Goal: Register for event/course

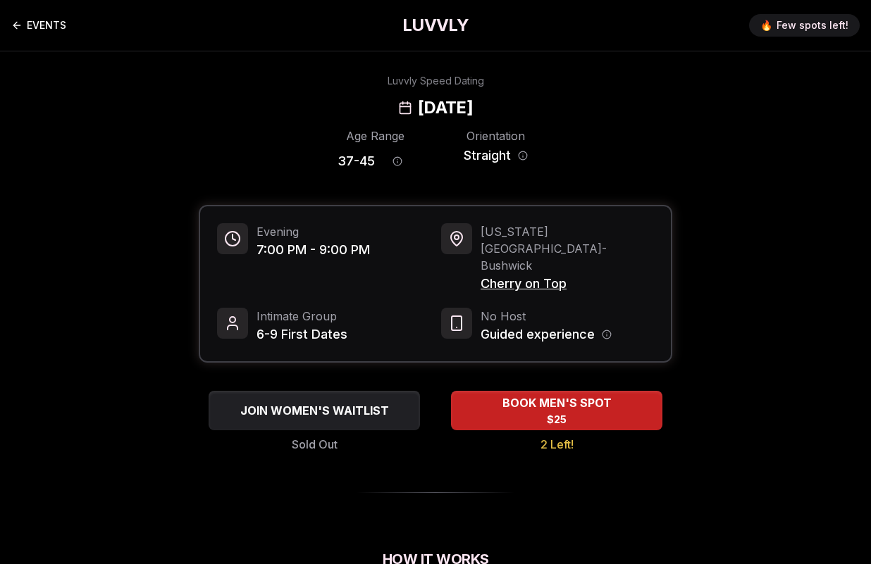
click at [52, 27] on link "EVENTS" at bounding box center [38, 25] width 55 height 28
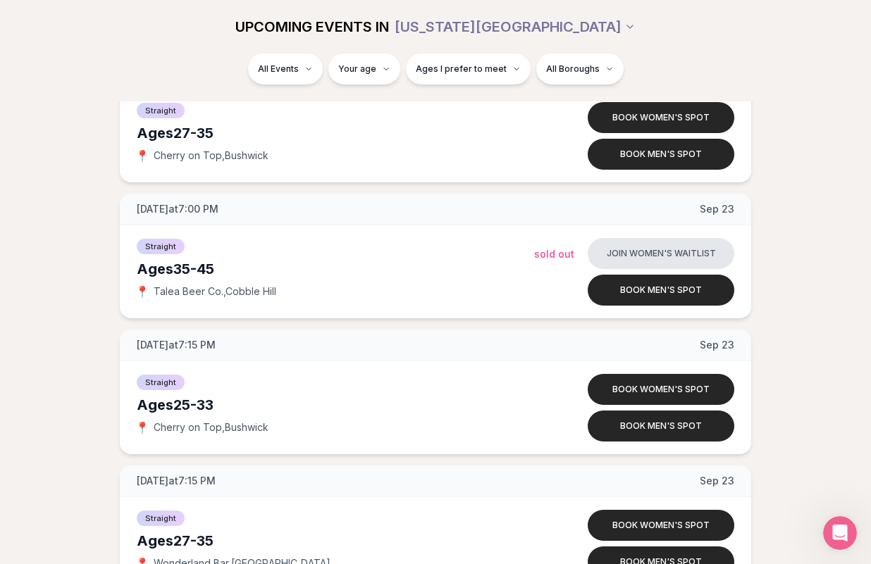
scroll to position [4311, 0]
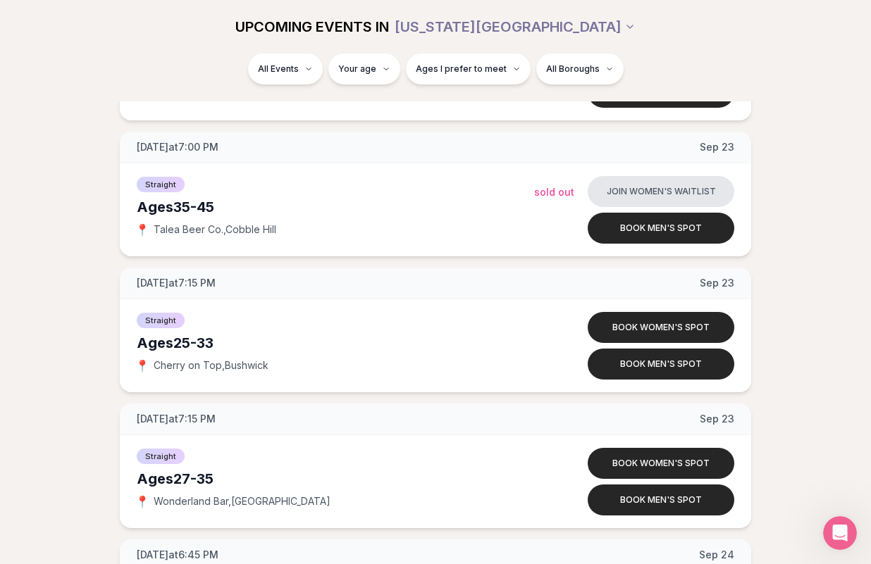
scroll to position [4384, 0]
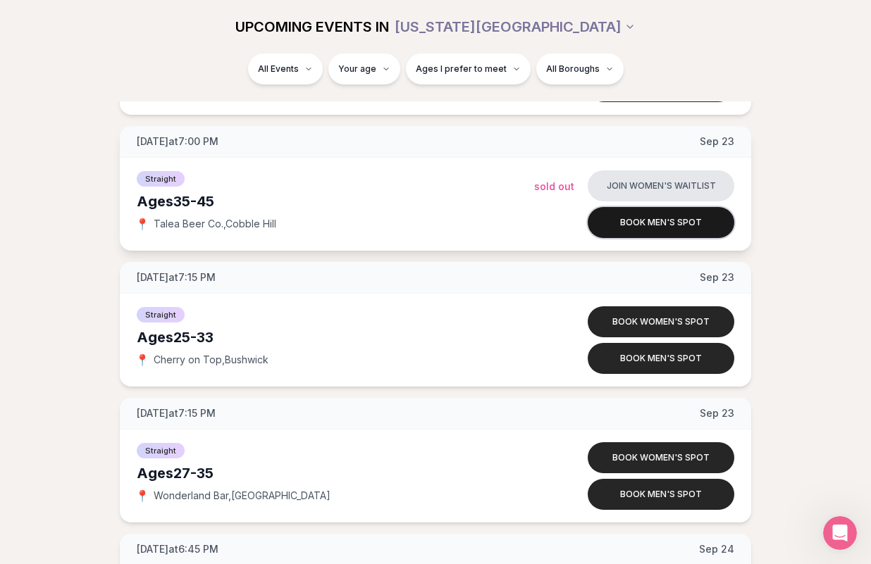
click at [702, 230] on button "Book men's spot" at bounding box center [661, 222] width 147 height 31
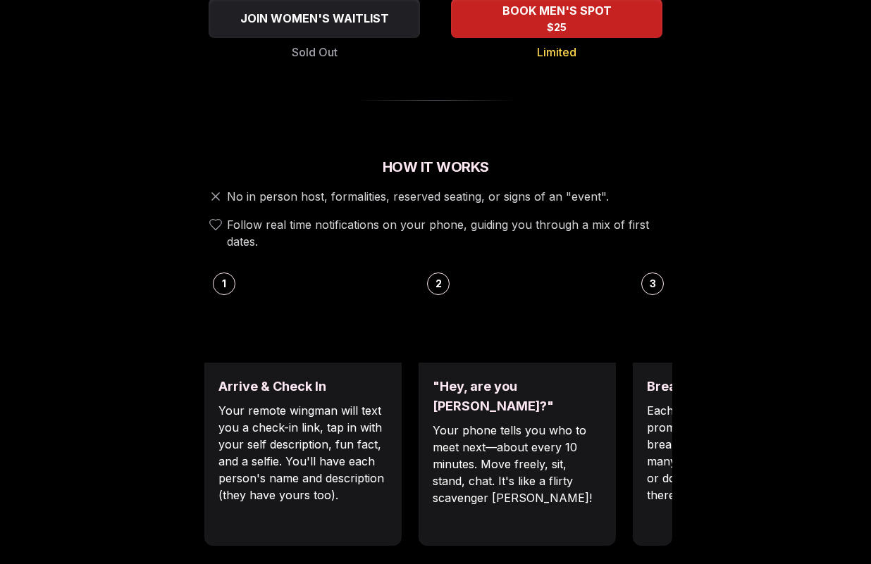
scroll to position [393, 0]
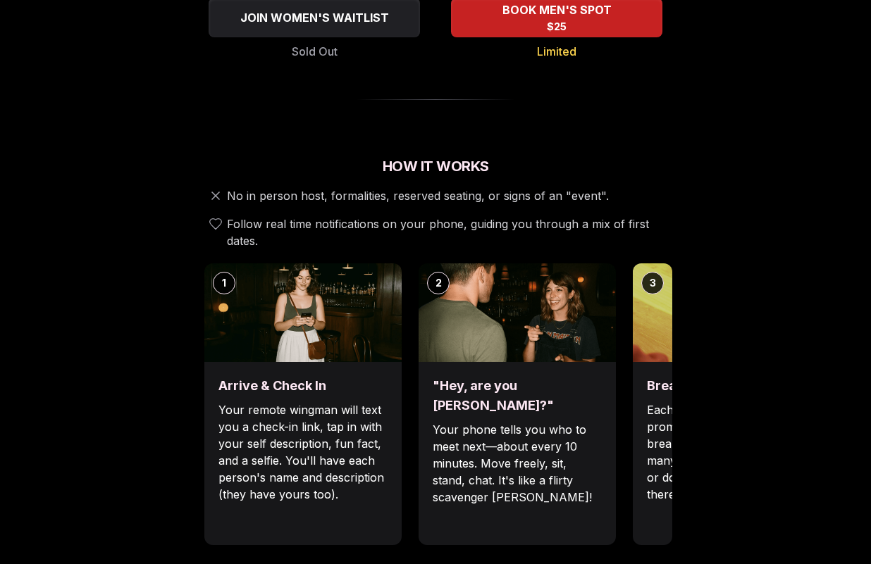
click at [657, 403] on p "Each date will have new convo prompts on screen to help break the ice. Cycle th…" at bounding box center [731, 452] width 169 height 101
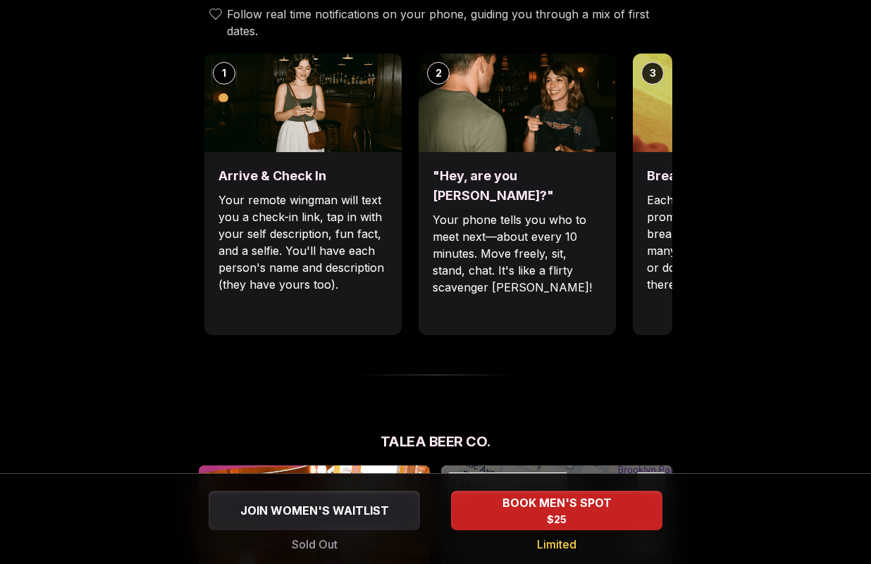
scroll to position [583, 0]
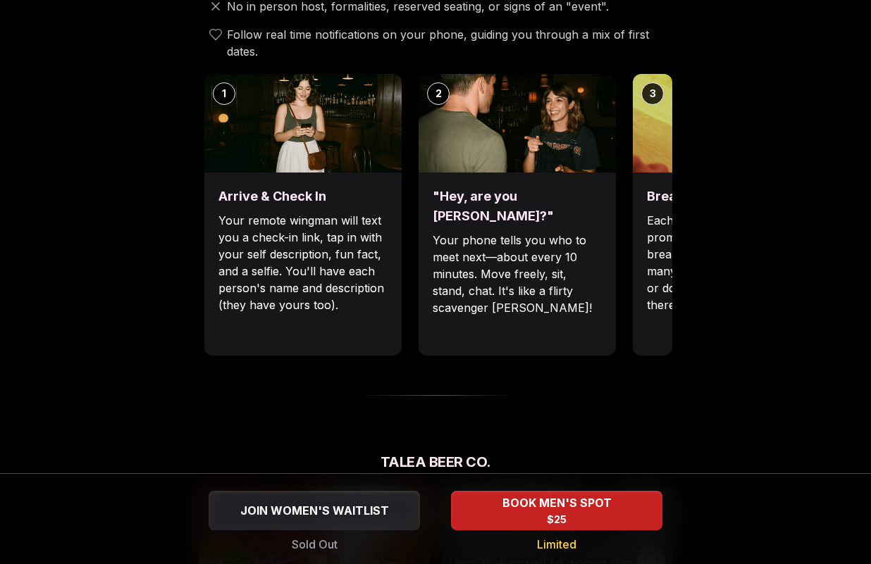
click at [562, 263] on div ""Hey, are you [PERSON_NAME]?" Your phone tells you who to meet next—about every…" at bounding box center [516, 264] width 197 height 183
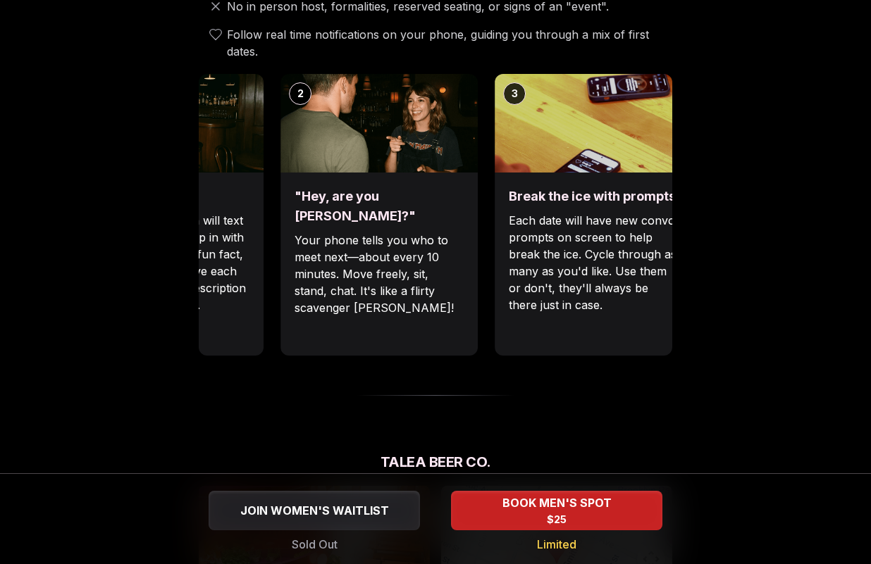
click at [346, 232] on p "Your phone tells you who to meet next—about every 10 minutes. Move freely, sit,…" at bounding box center [378, 274] width 169 height 85
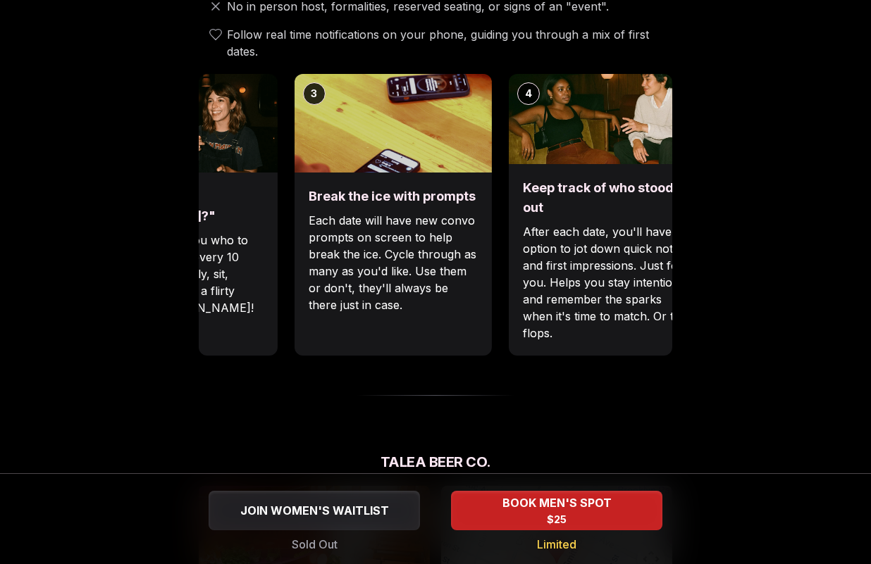
click at [309, 235] on p "Each date will have new convo prompts on screen to help break the ice. Cycle th…" at bounding box center [393, 262] width 169 height 101
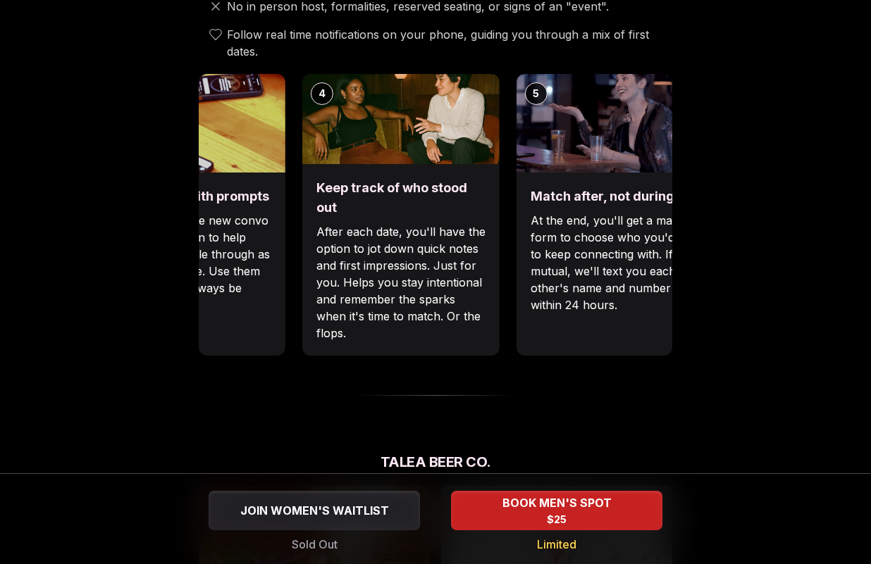
click at [316, 271] on p "After each date, you'll have the option to jot down quick notes and first impre…" at bounding box center [400, 282] width 169 height 118
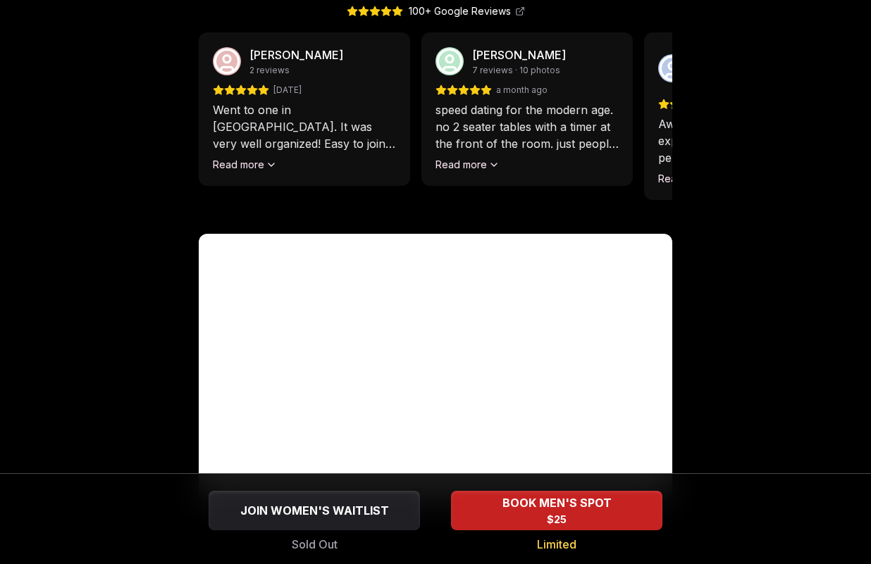
scroll to position [1365, 0]
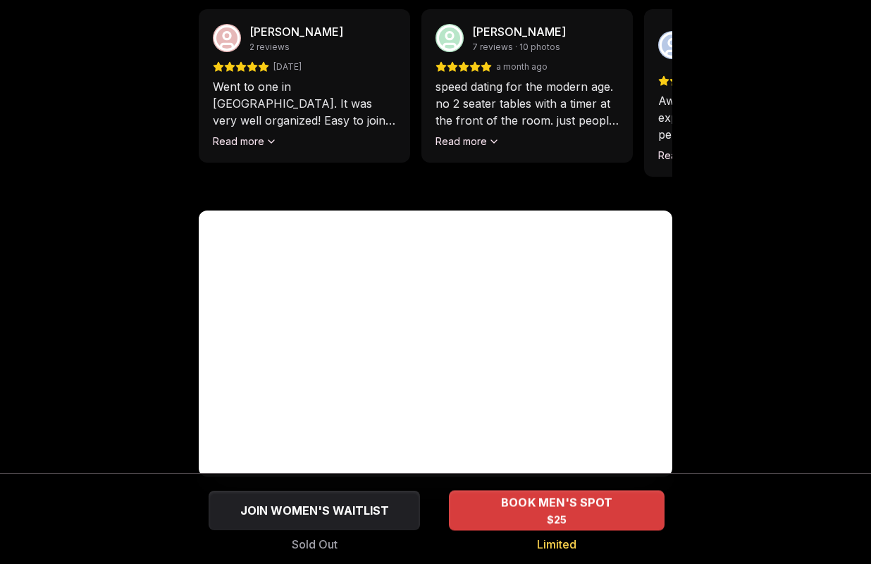
click at [612, 519] on div "BOOK MEN'S SPOT $25" at bounding box center [557, 510] width 216 height 39
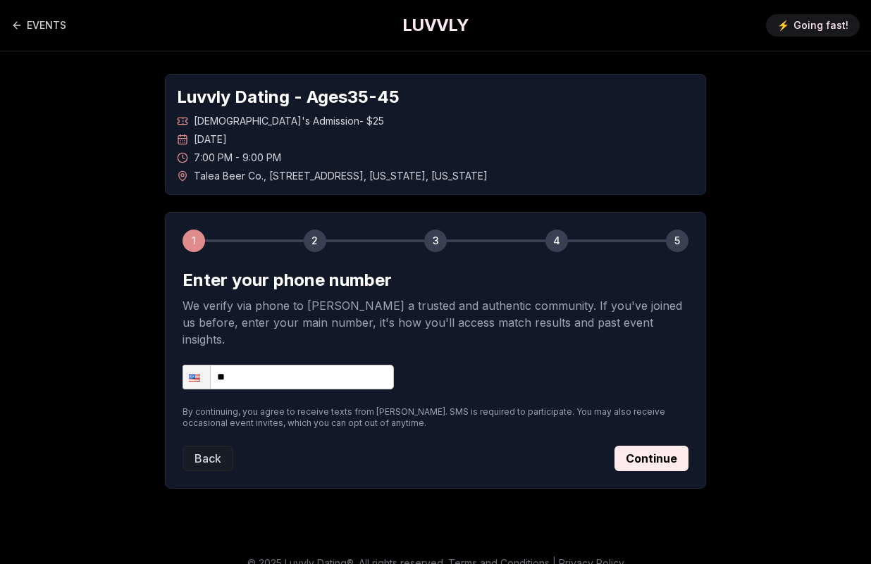
click at [345, 365] on input "**" at bounding box center [287, 377] width 211 height 25
type input "**********"
click at [639, 446] on button "Continue" at bounding box center [651, 458] width 74 height 25
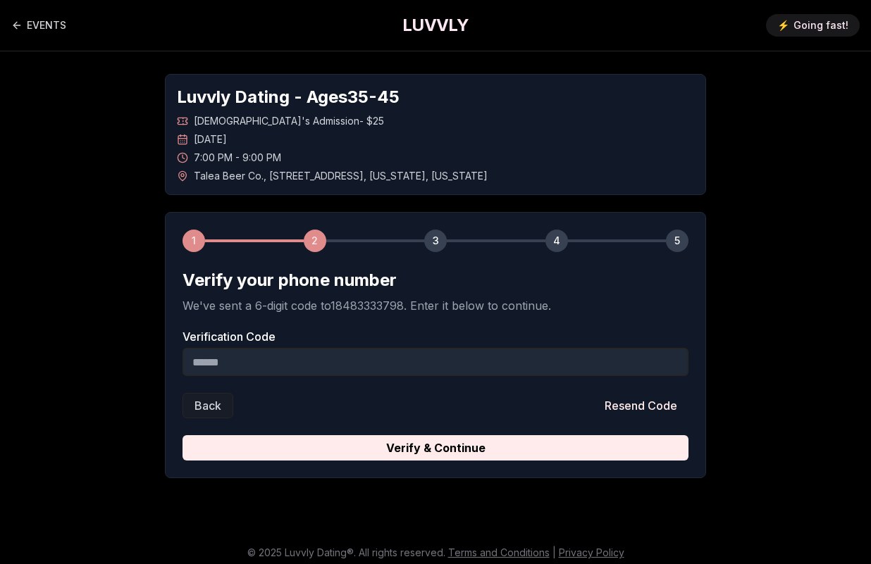
click at [502, 362] on input "Verification Code" at bounding box center [435, 362] width 506 height 28
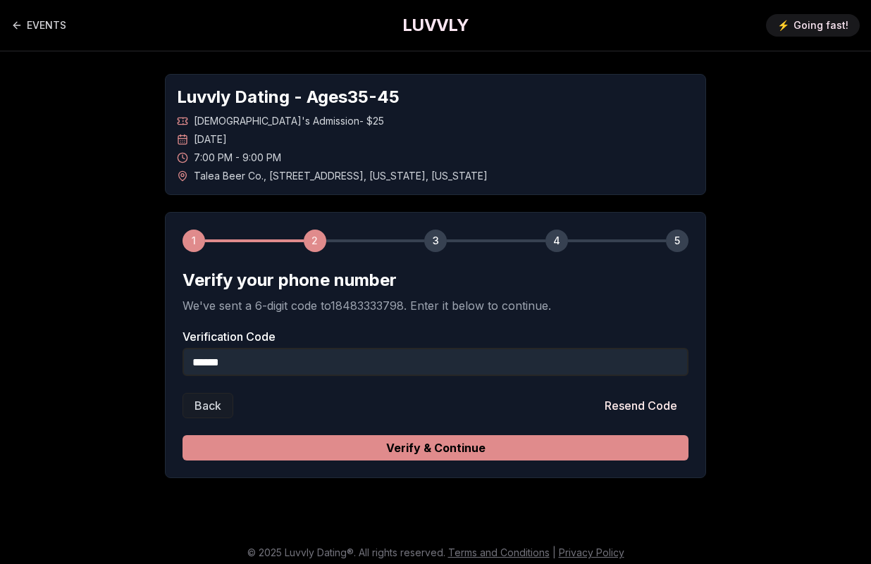
type input "******"
click at [508, 449] on button "Verify & Continue" at bounding box center [435, 447] width 506 height 25
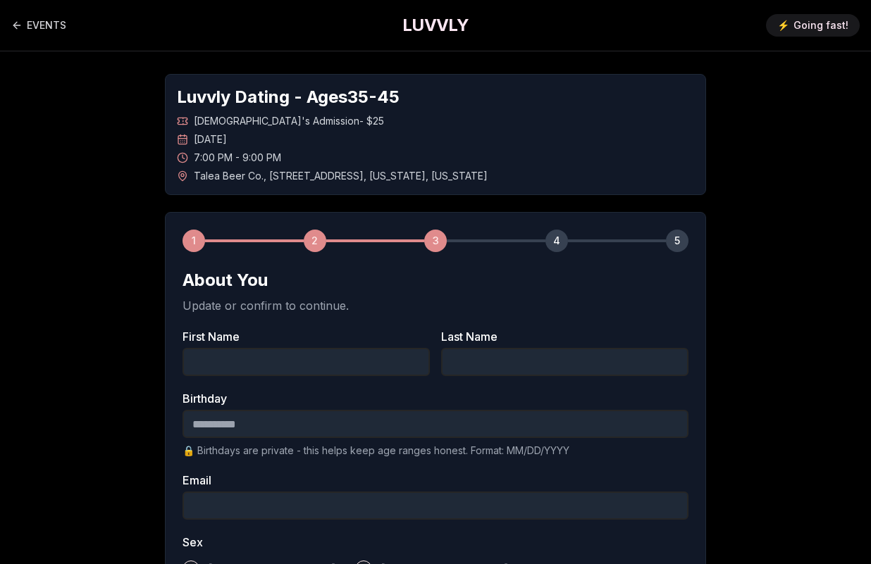
click at [381, 365] on input "First Name" at bounding box center [305, 362] width 247 height 28
type input "*****"
type input "**********"
click at [363, 420] on input "Birthday" at bounding box center [435, 424] width 506 height 28
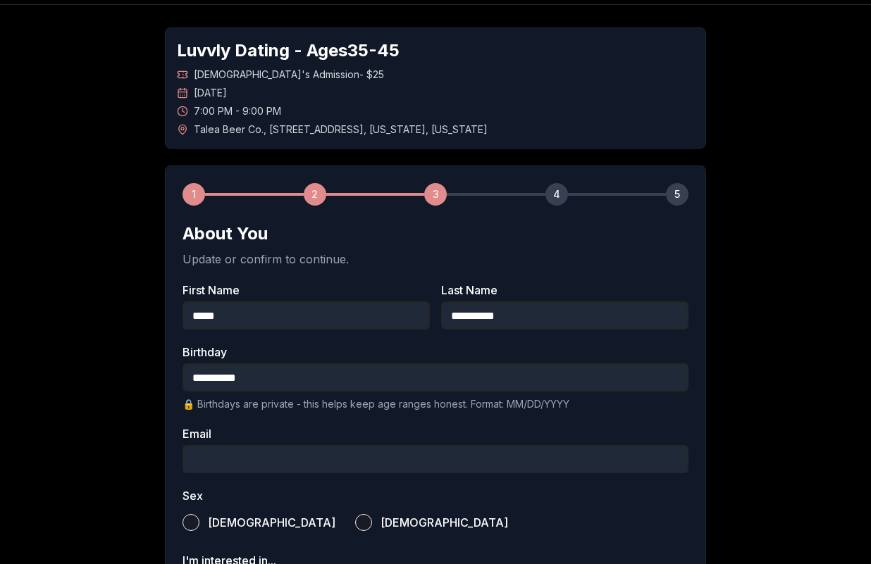
scroll to position [84, 0]
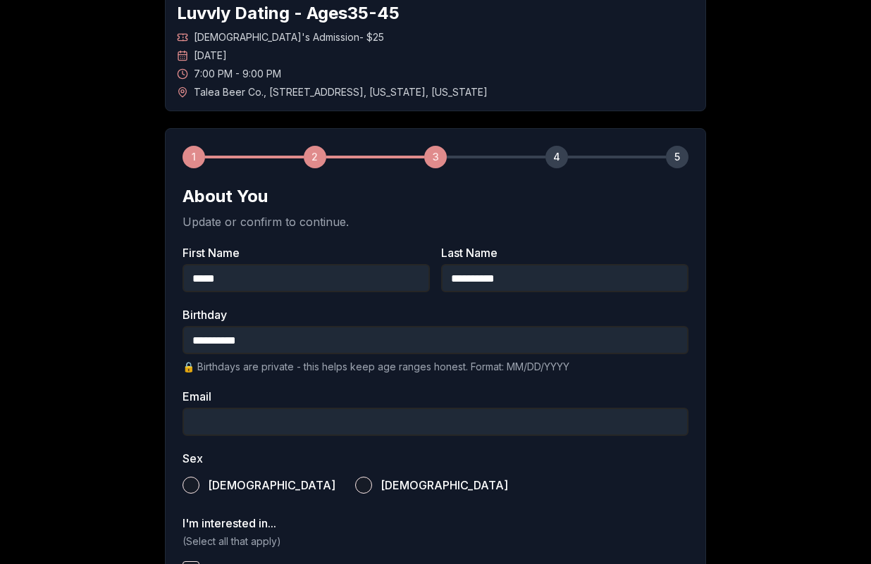
type input "**********"
click at [364, 419] on input "Email" at bounding box center [435, 422] width 506 height 28
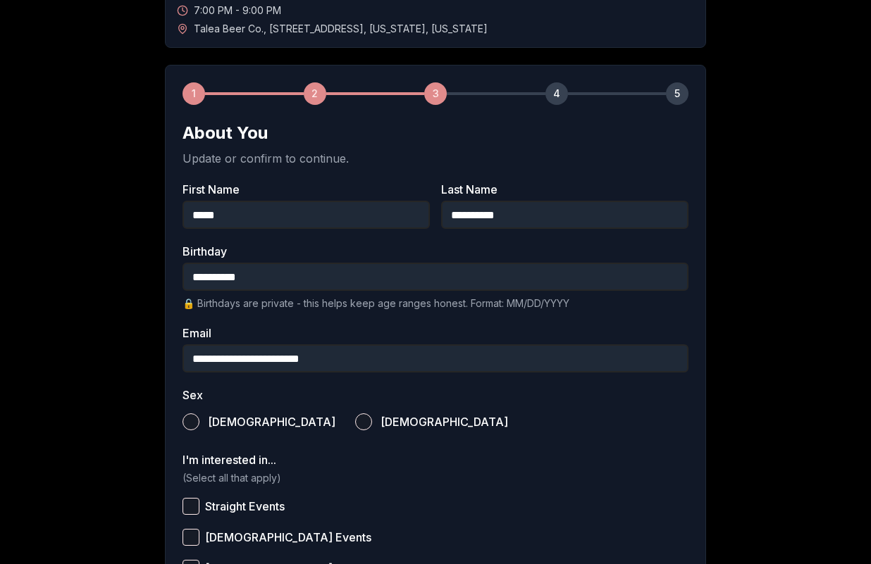
scroll to position [166, 0]
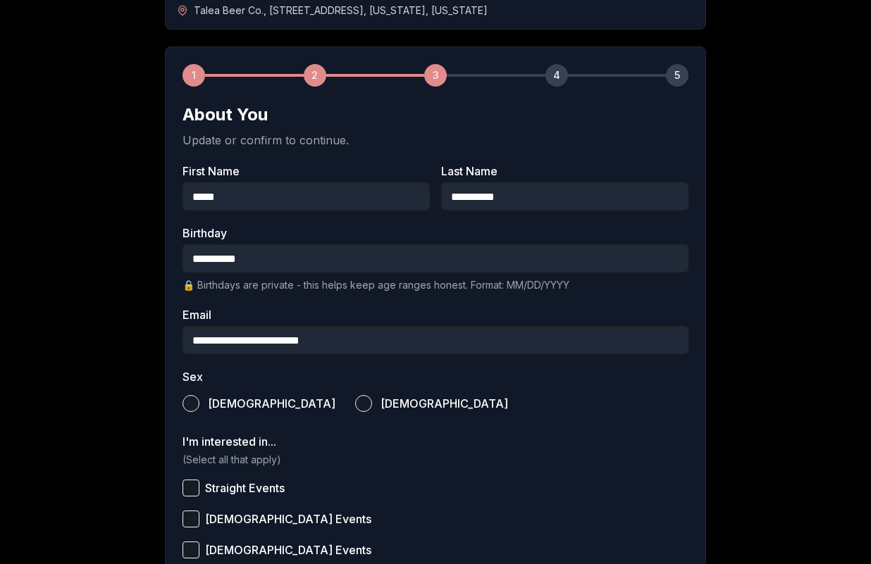
type input "**********"
click at [195, 408] on button "[DEMOGRAPHIC_DATA]" at bounding box center [190, 403] width 17 height 17
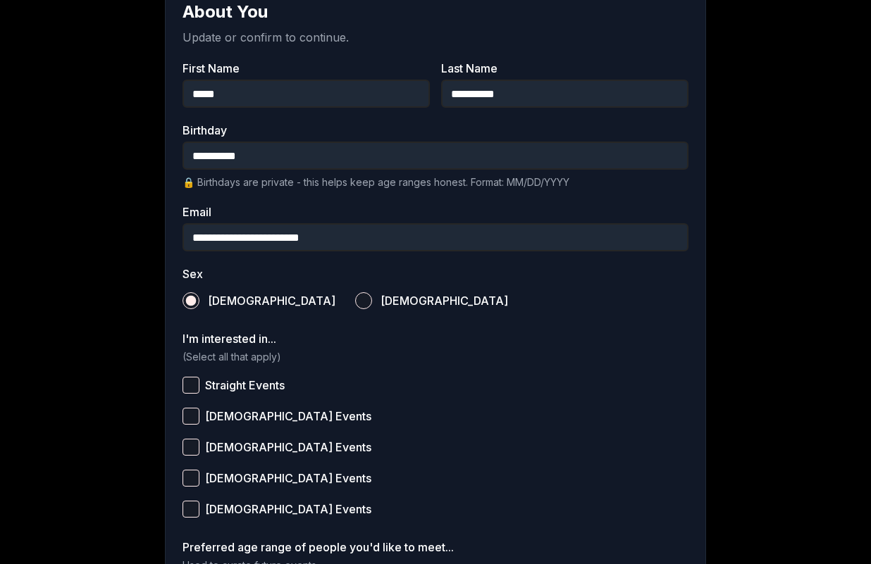
scroll to position [324, 0]
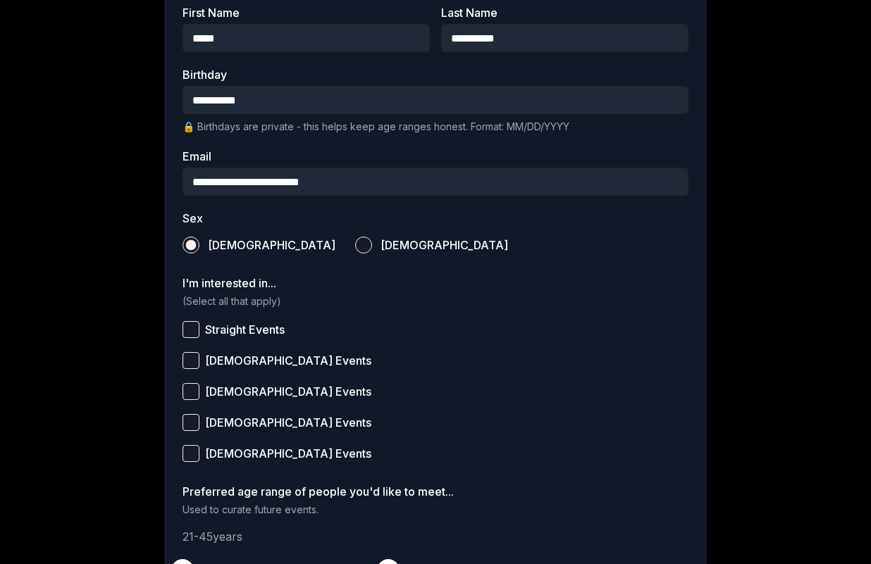
click at [190, 330] on button "Straight Events" at bounding box center [190, 329] width 17 height 17
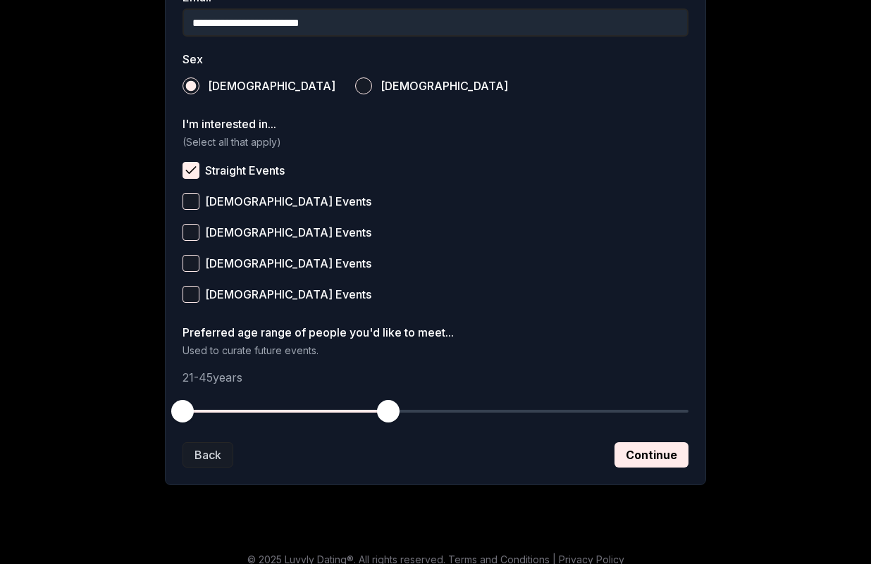
scroll to position [488, 0]
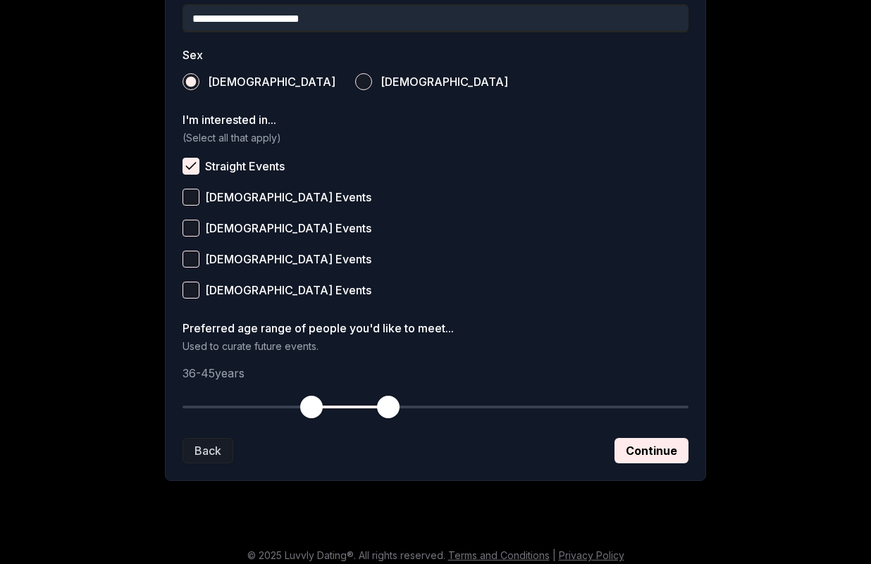
drag, startPoint x: 190, startPoint y: 407, endPoint x: 313, endPoint y: 408, distance: 122.6
click at [313, 408] on span "button" at bounding box center [311, 407] width 23 height 23
click at [638, 452] on button "Continue" at bounding box center [651, 450] width 74 height 25
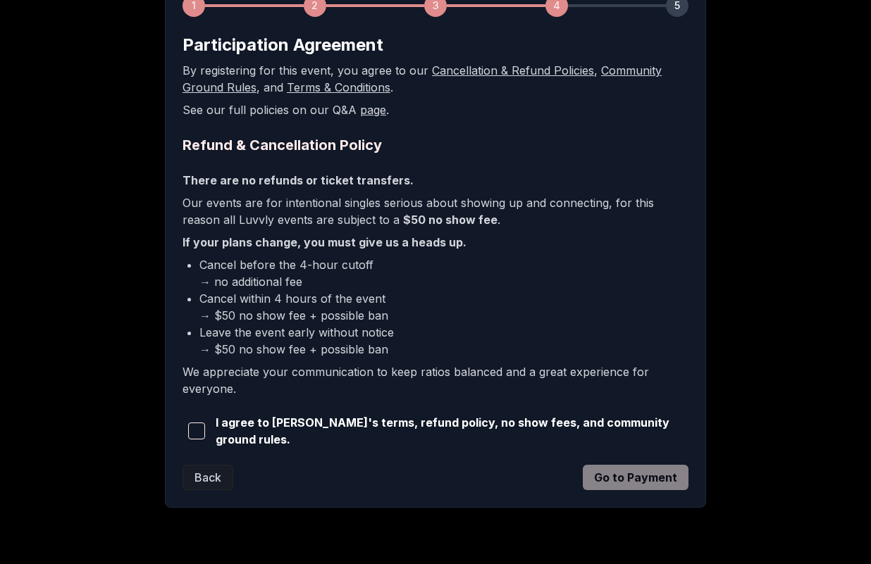
scroll to position [237, 0]
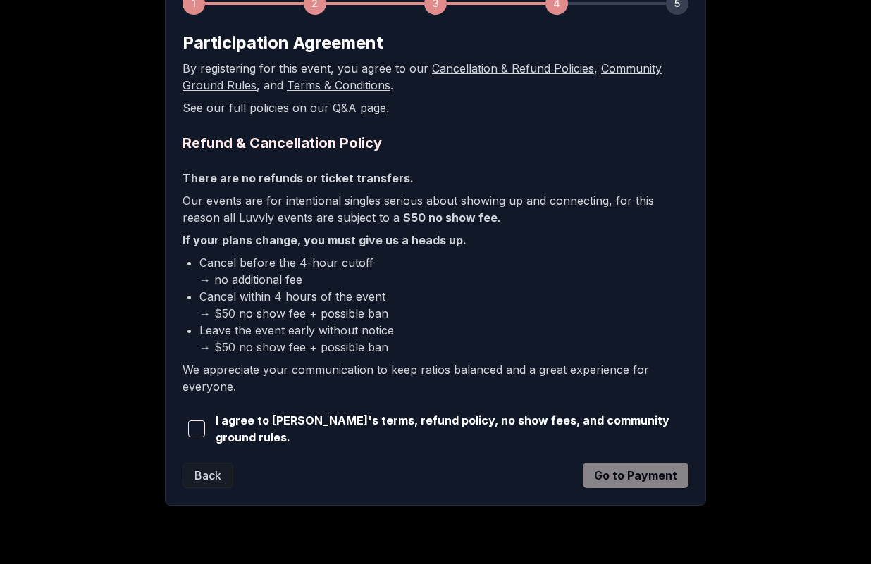
click at [201, 422] on span "button" at bounding box center [196, 429] width 17 height 17
click at [613, 467] on button "Go to Payment" at bounding box center [636, 475] width 106 height 25
